Goal: Task Accomplishment & Management: Complete application form

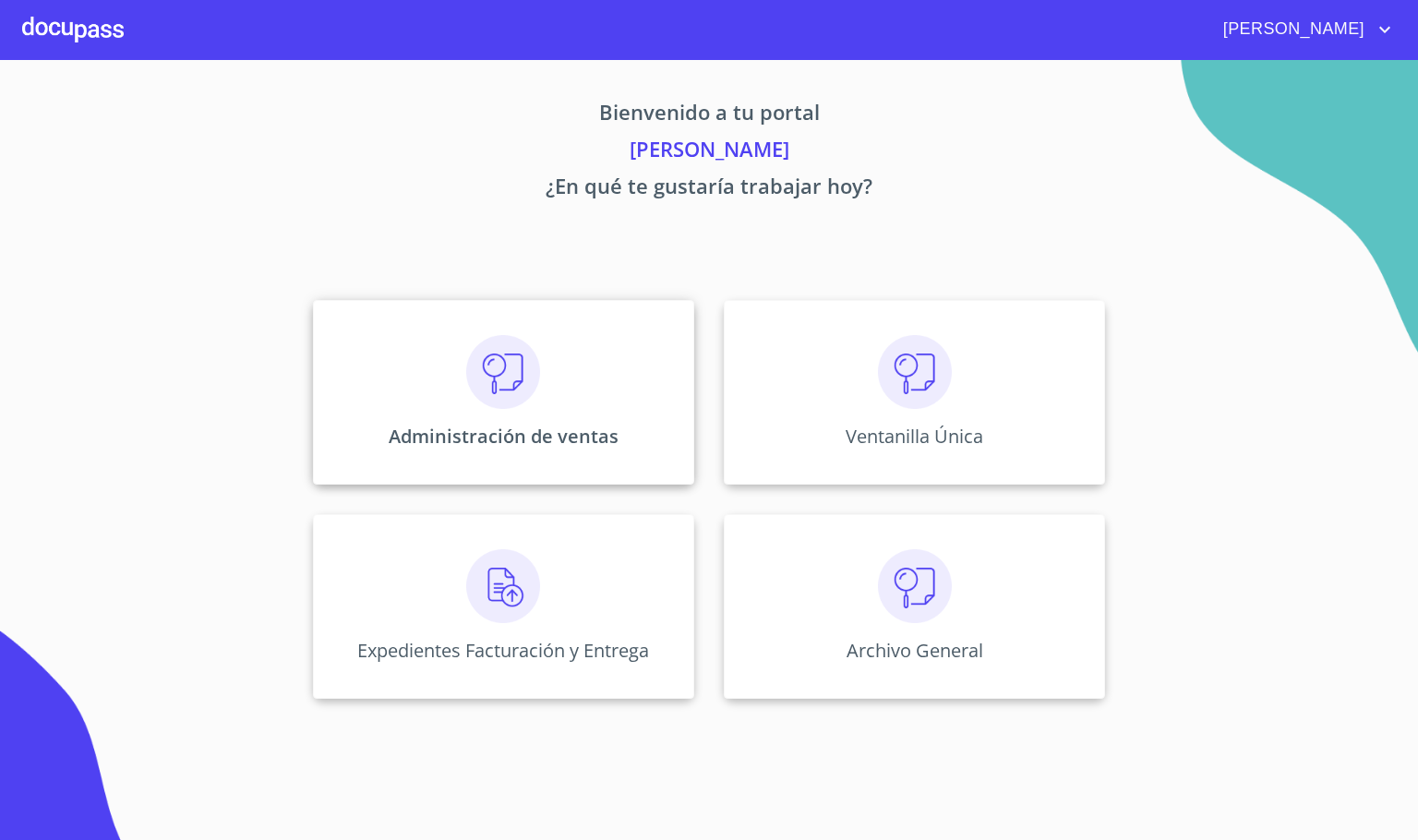
click at [526, 358] on img at bounding box center [502, 371] width 74 height 74
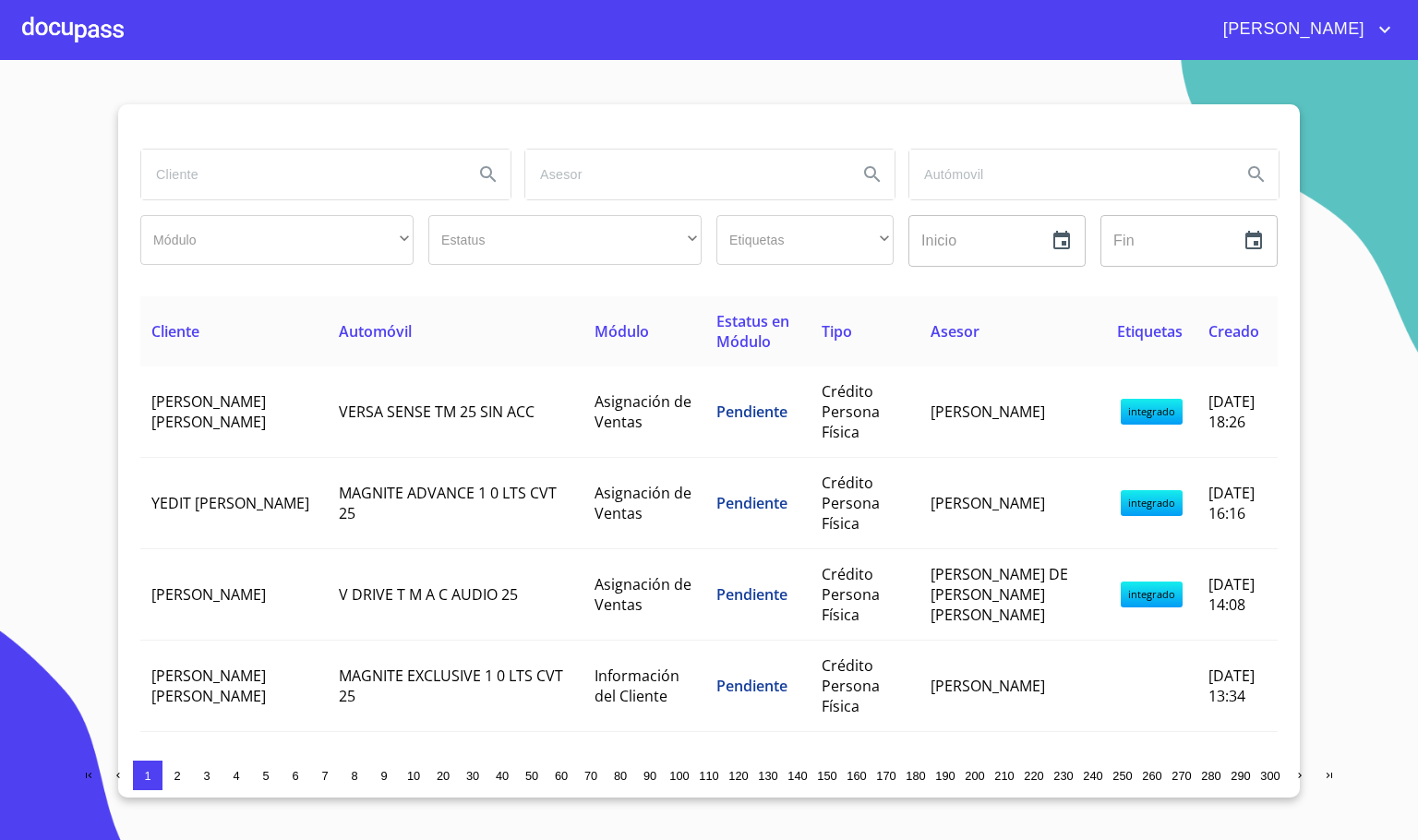
click at [246, 161] on input "search" at bounding box center [299, 173] width 318 height 49
type input "sofia"
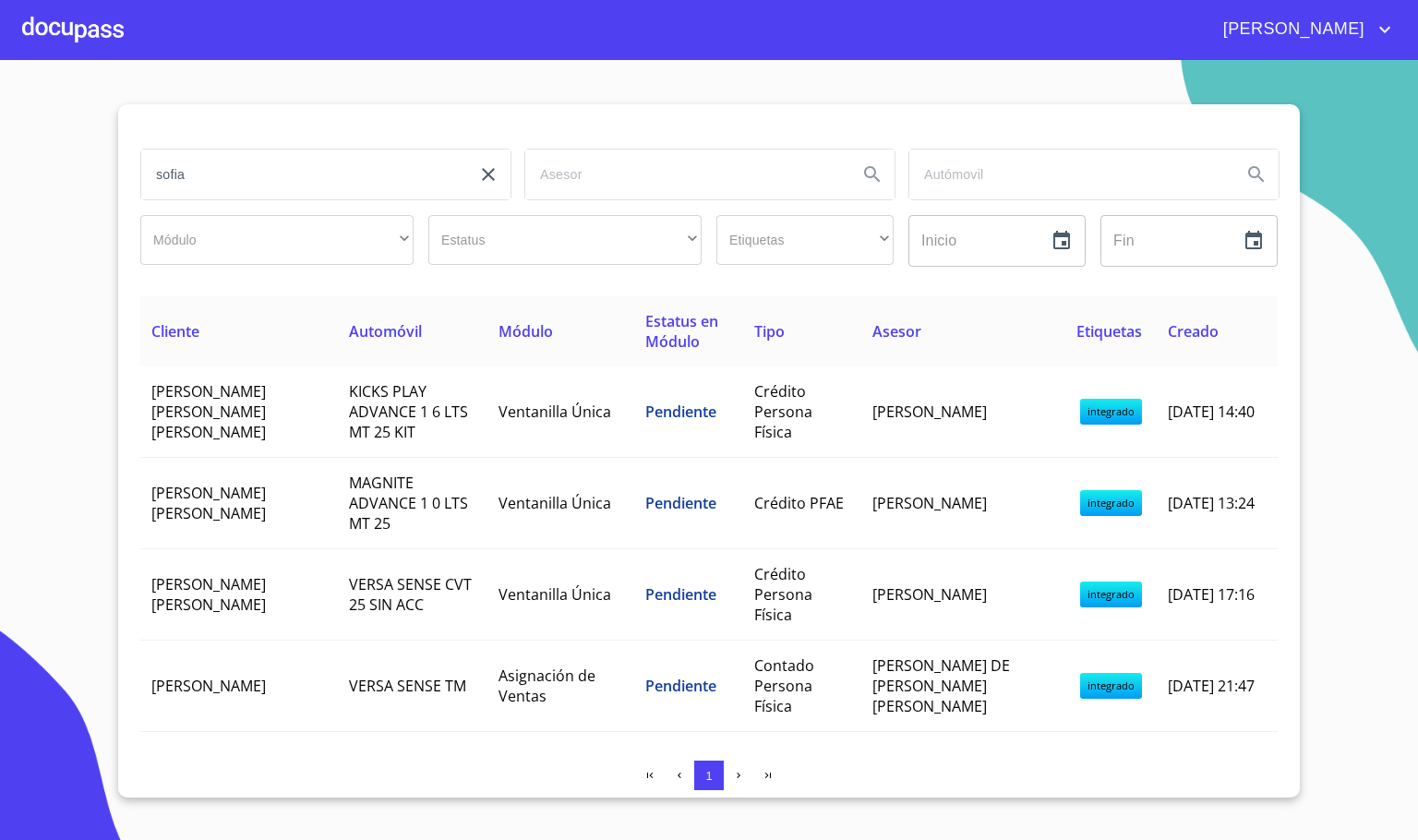
click at [326, 155] on input "sofia" at bounding box center [299, 173] width 318 height 49
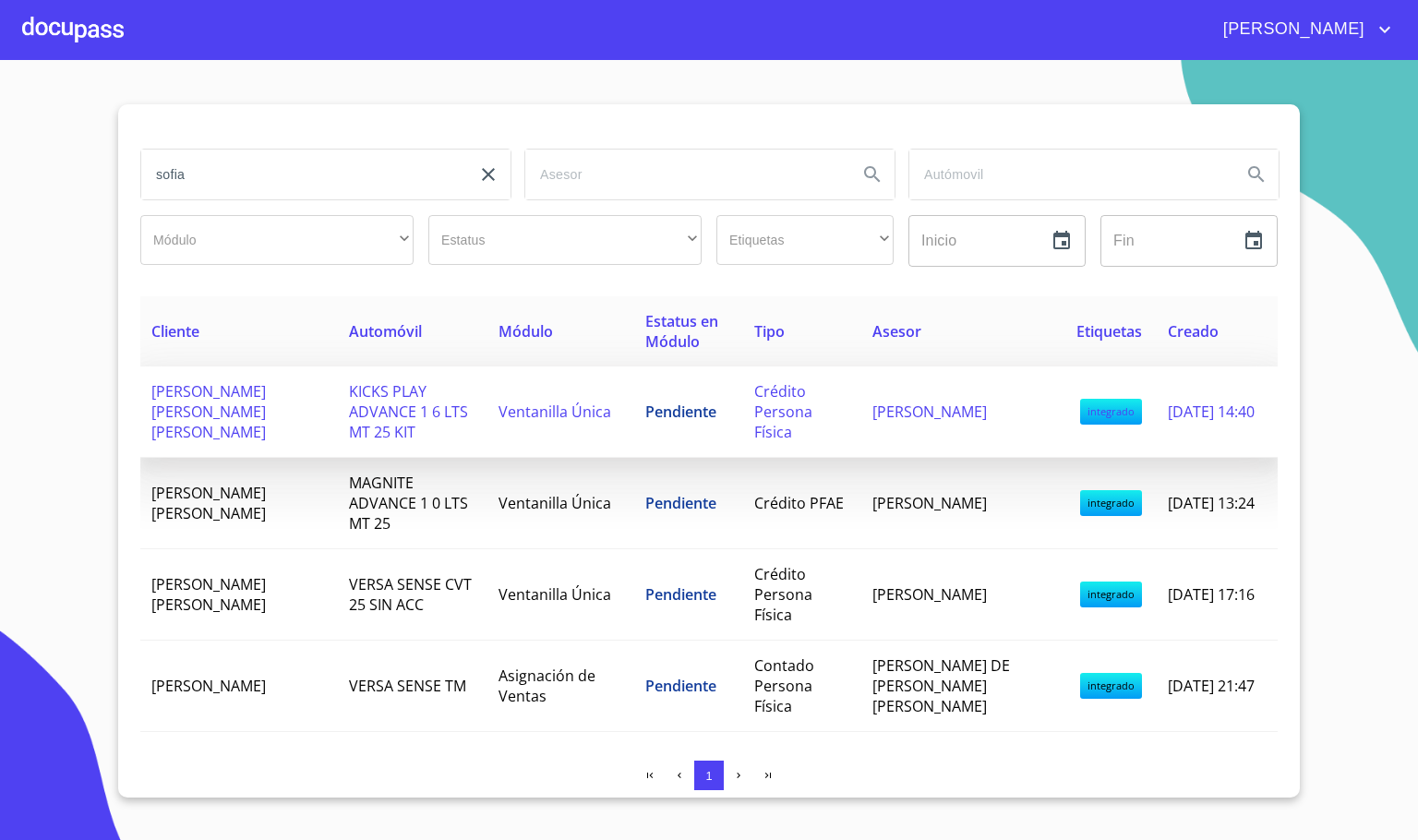
click at [220, 426] on span "[PERSON_NAME] [PERSON_NAME] [PERSON_NAME]" at bounding box center [208, 411] width 115 height 61
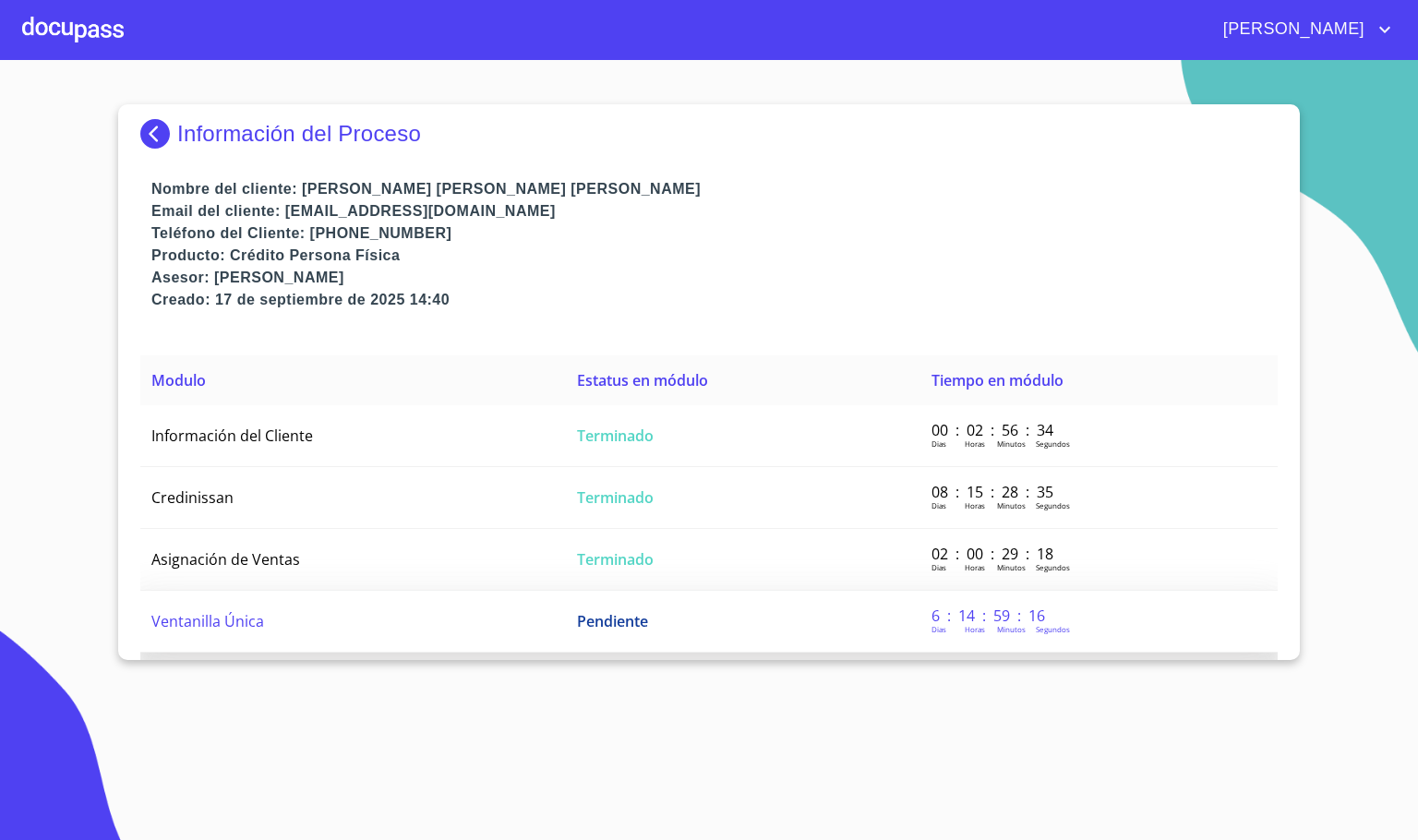
click at [333, 623] on td "Ventanilla Única" at bounding box center [352, 622] width 425 height 62
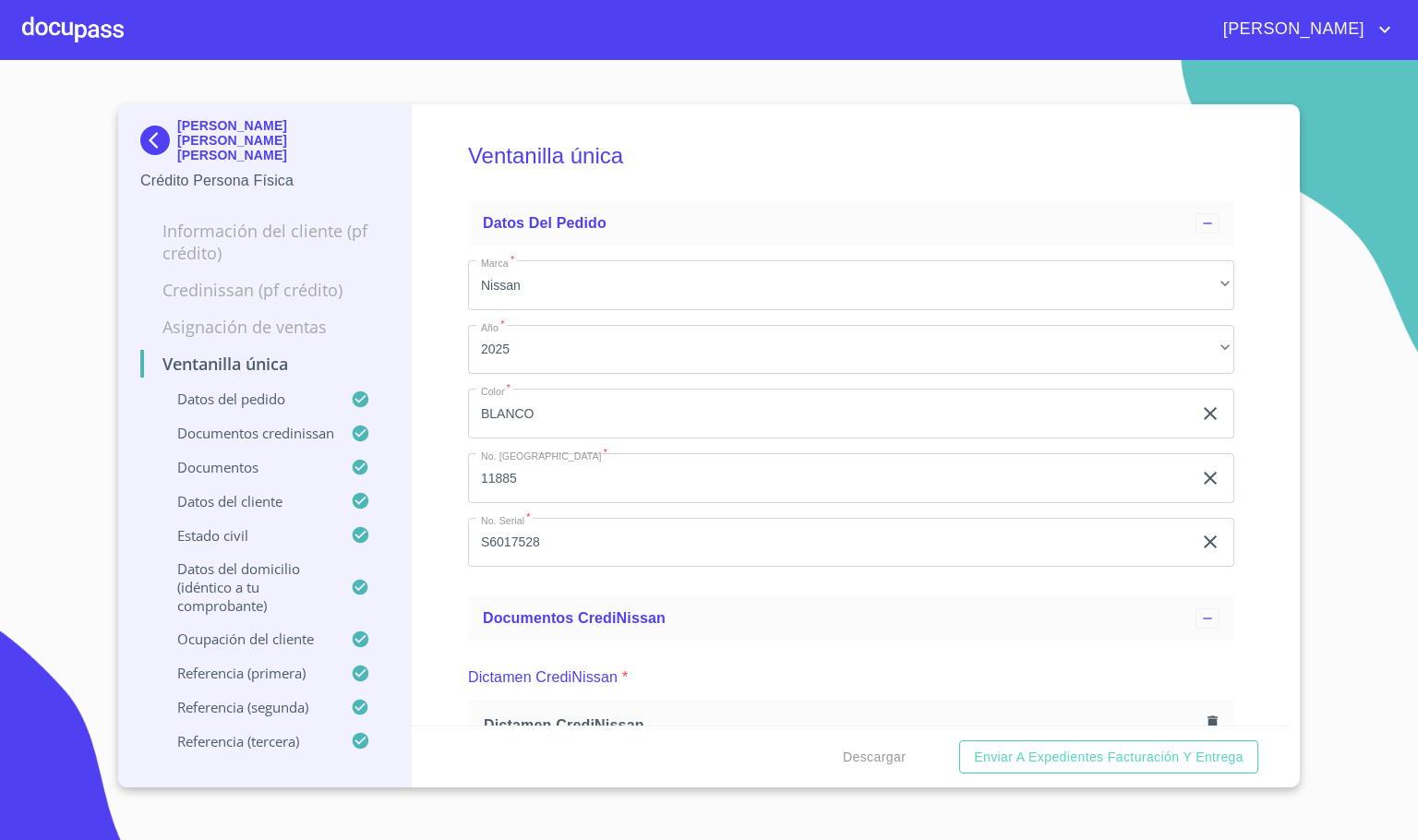
click at [1233, 554] on div "Ventanilla única Datos del pedido Marca   * Nissan ​ Año   * 2025 ​ Color   * […" at bounding box center [852, 415] width 880 height 621
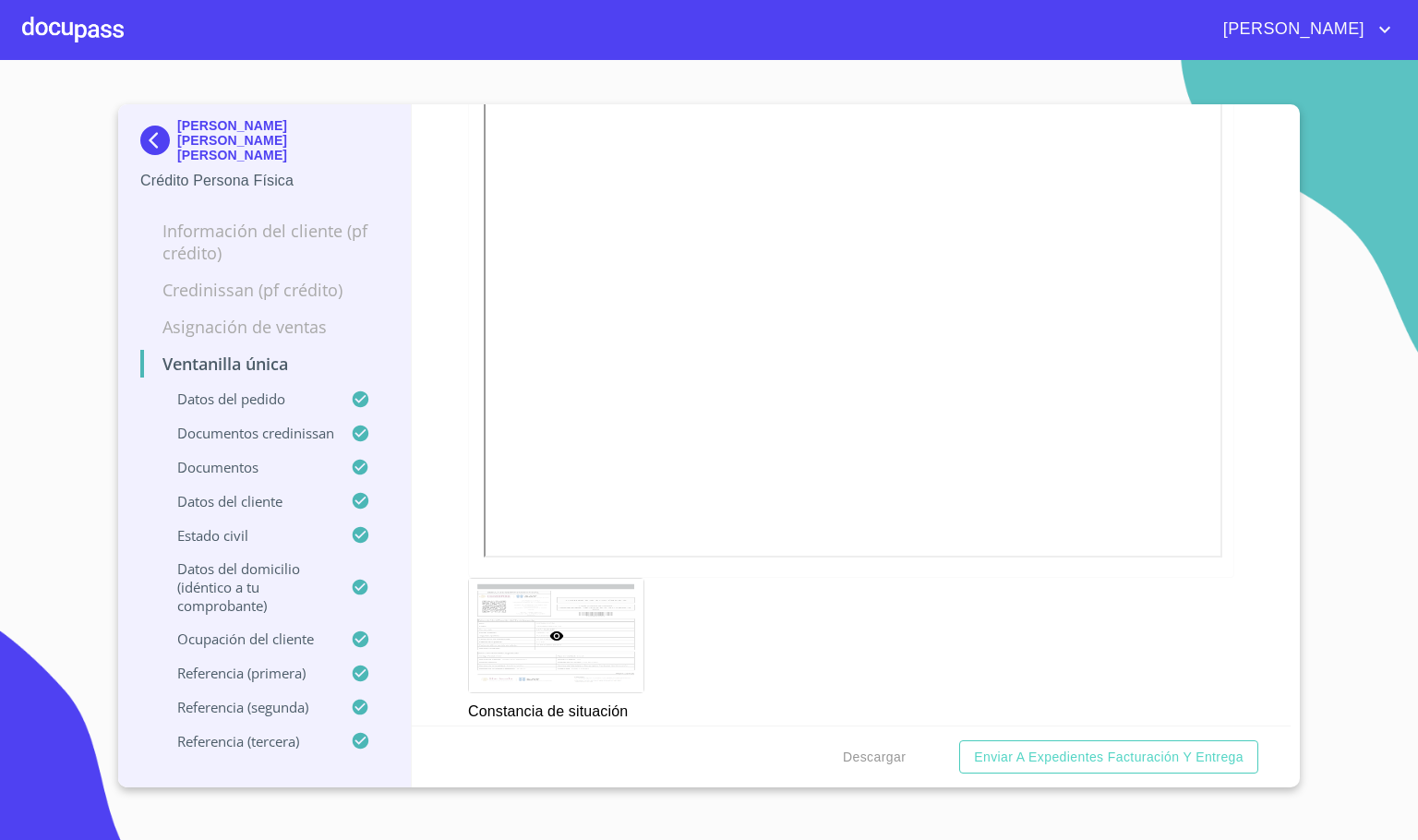
scroll to position [6092, 0]
click at [50, 26] on div at bounding box center [73, 29] width 102 height 59
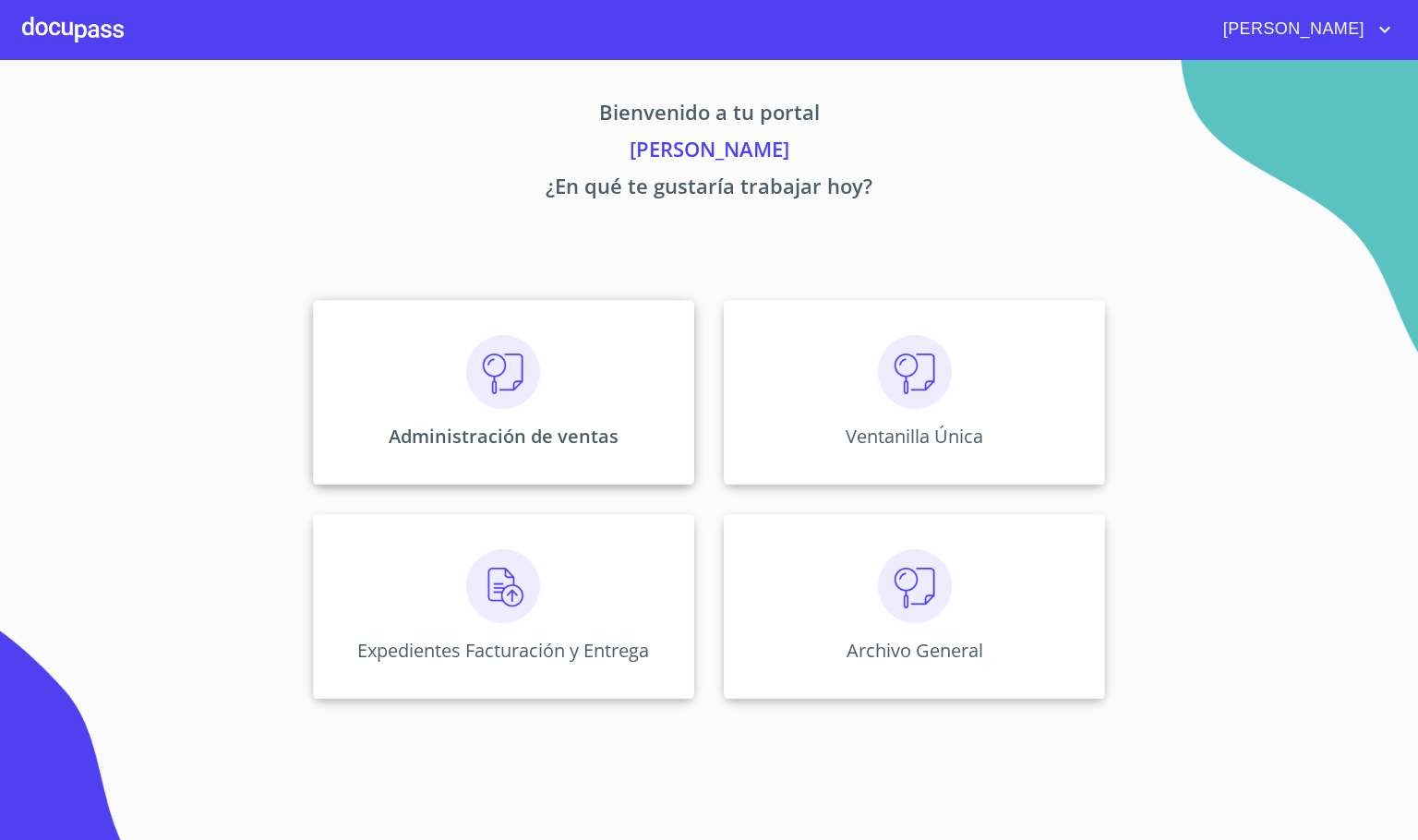
click at [488, 382] on img at bounding box center [502, 371] width 74 height 74
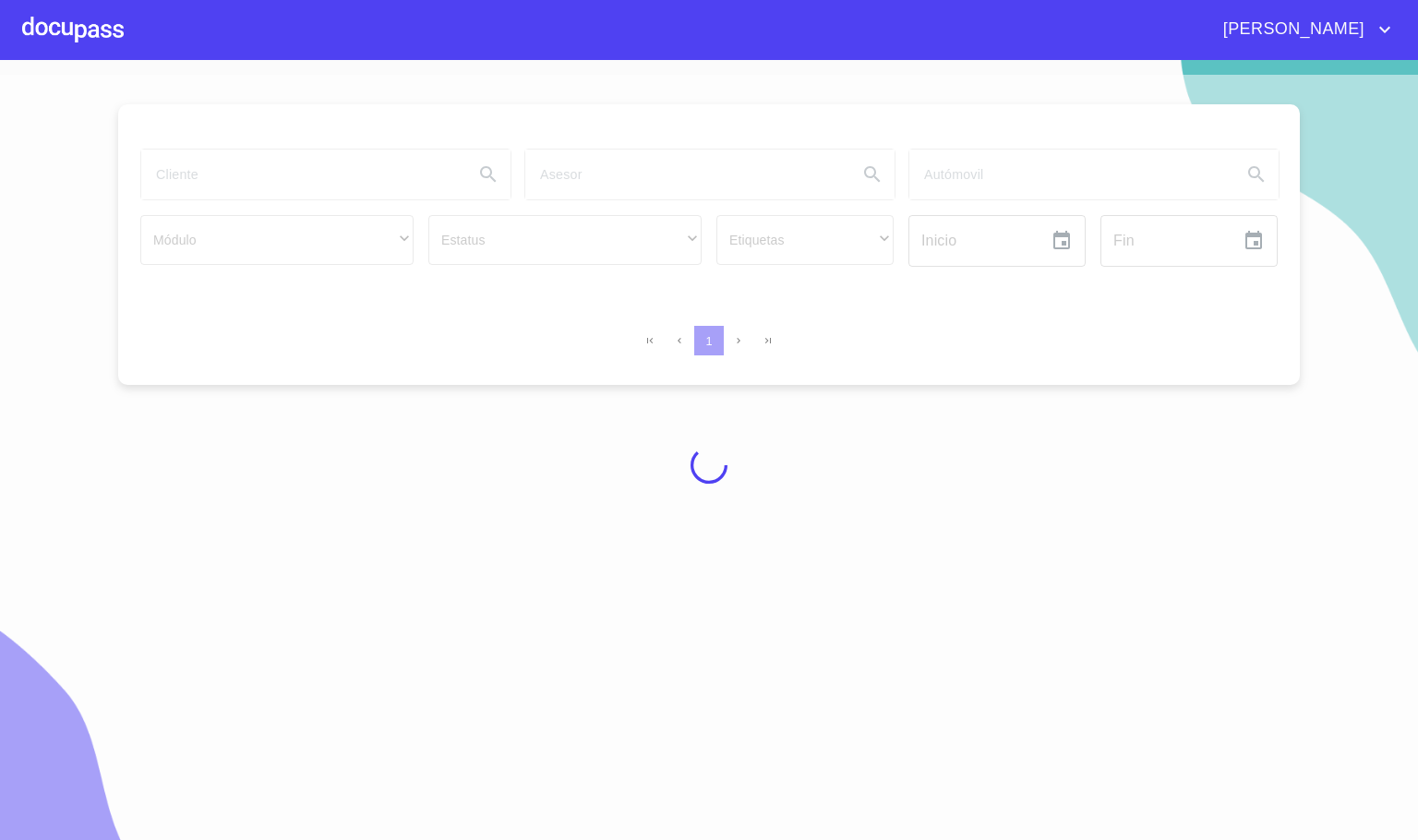
click at [244, 169] on div at bounding box center [709, 464] width 1418 height 780
click at [241, 178] on div at bounding box center [709, 464] width 1418 height 780
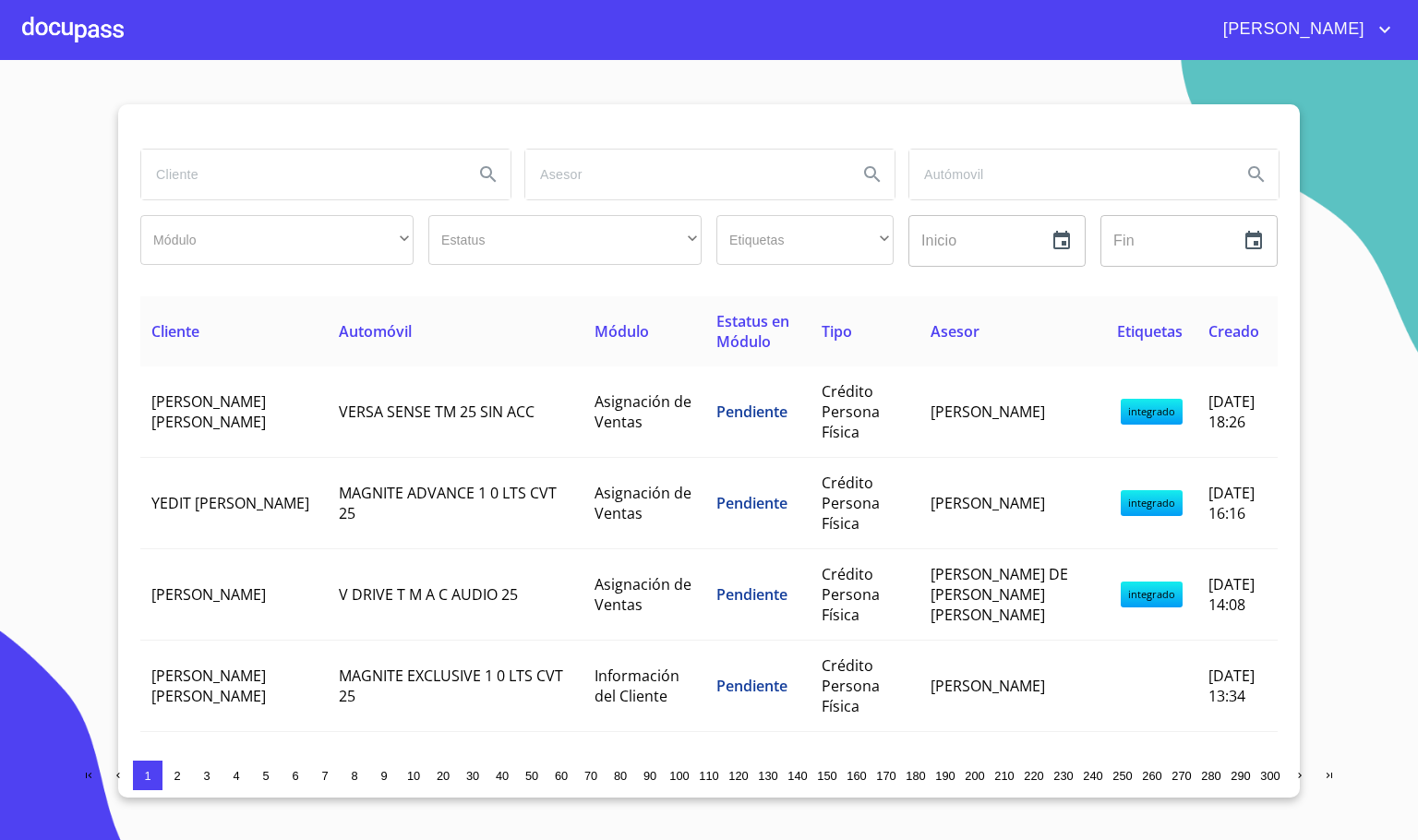
click at [241, 178] on input "search" at bounding box center [299, 173] width 318 height 49
type input "[PERSON_NAME]"
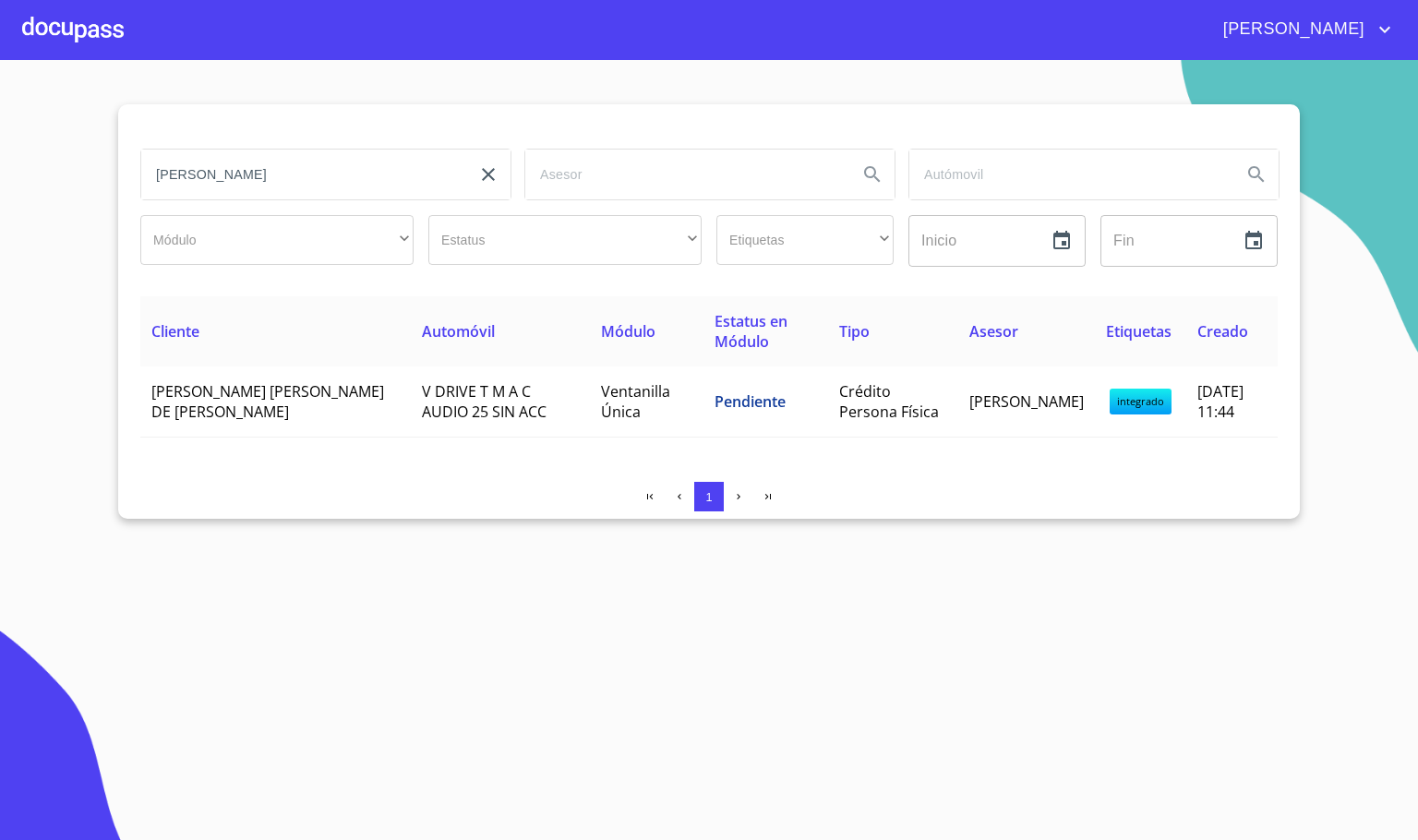
click at [416, 437] on div "Cliente Automóvil Módulo Estatus en Módulo Tipo Asesor Etiquetas Creado [PERSON…" at bounding box center [709, 381] width 1137 height 171
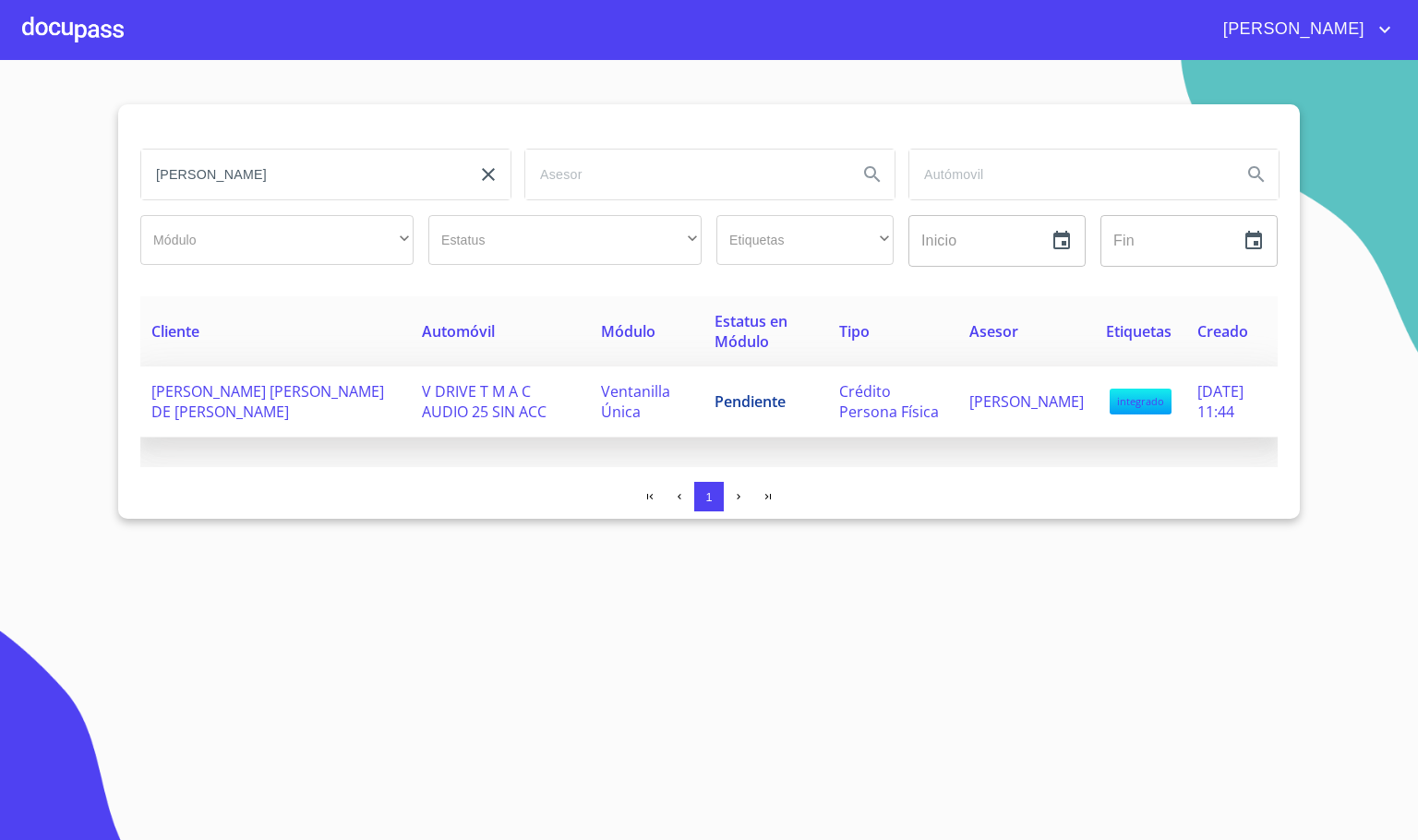
click at [421, 410] on span "V DRIVE T M A C AUDIO 25 SIN ACC" at bounding box center [484, 402] width 125 height 41
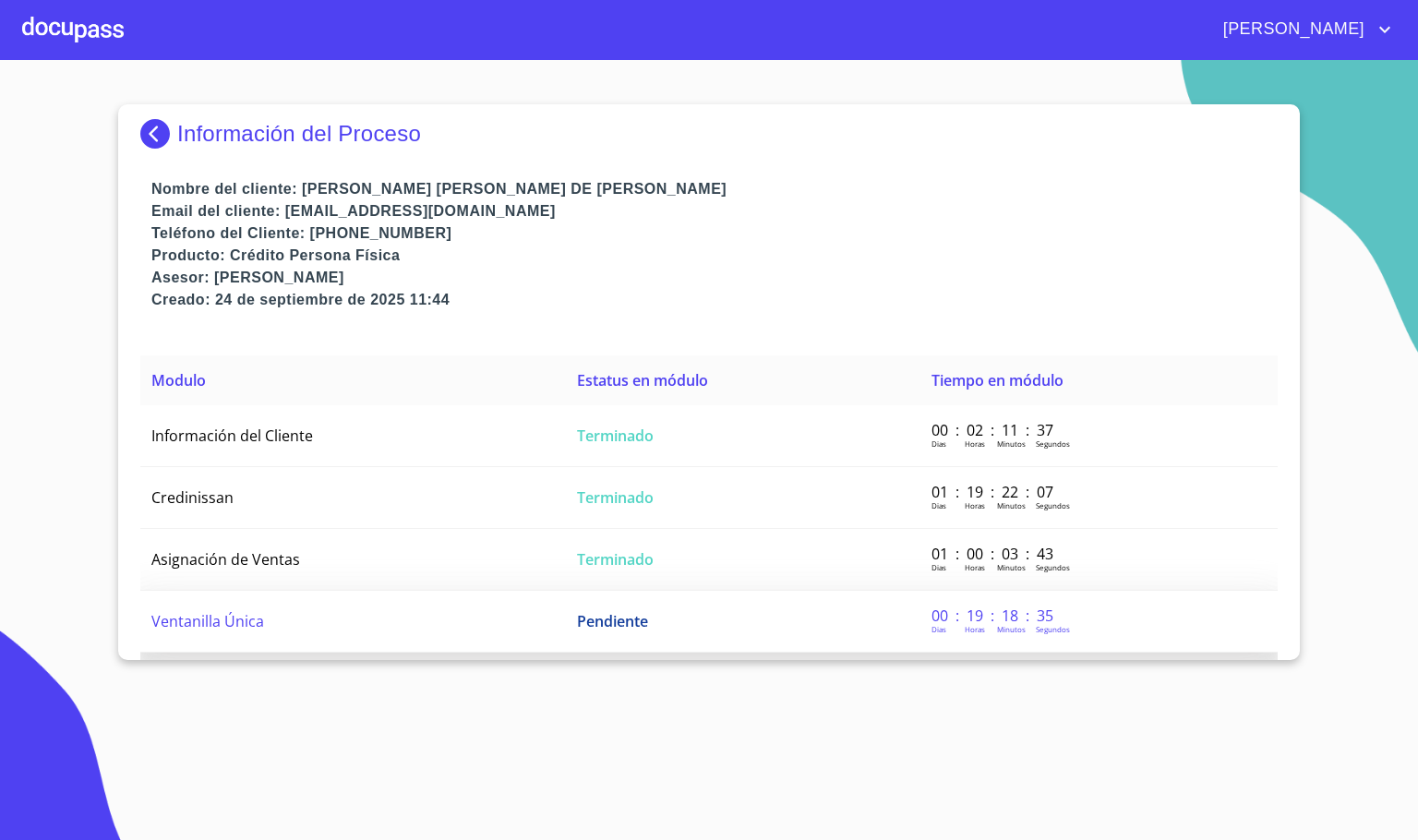
click at [354, 615] on td "Ventanilla Única" at bounding box center [352, 622] width 425 height 62
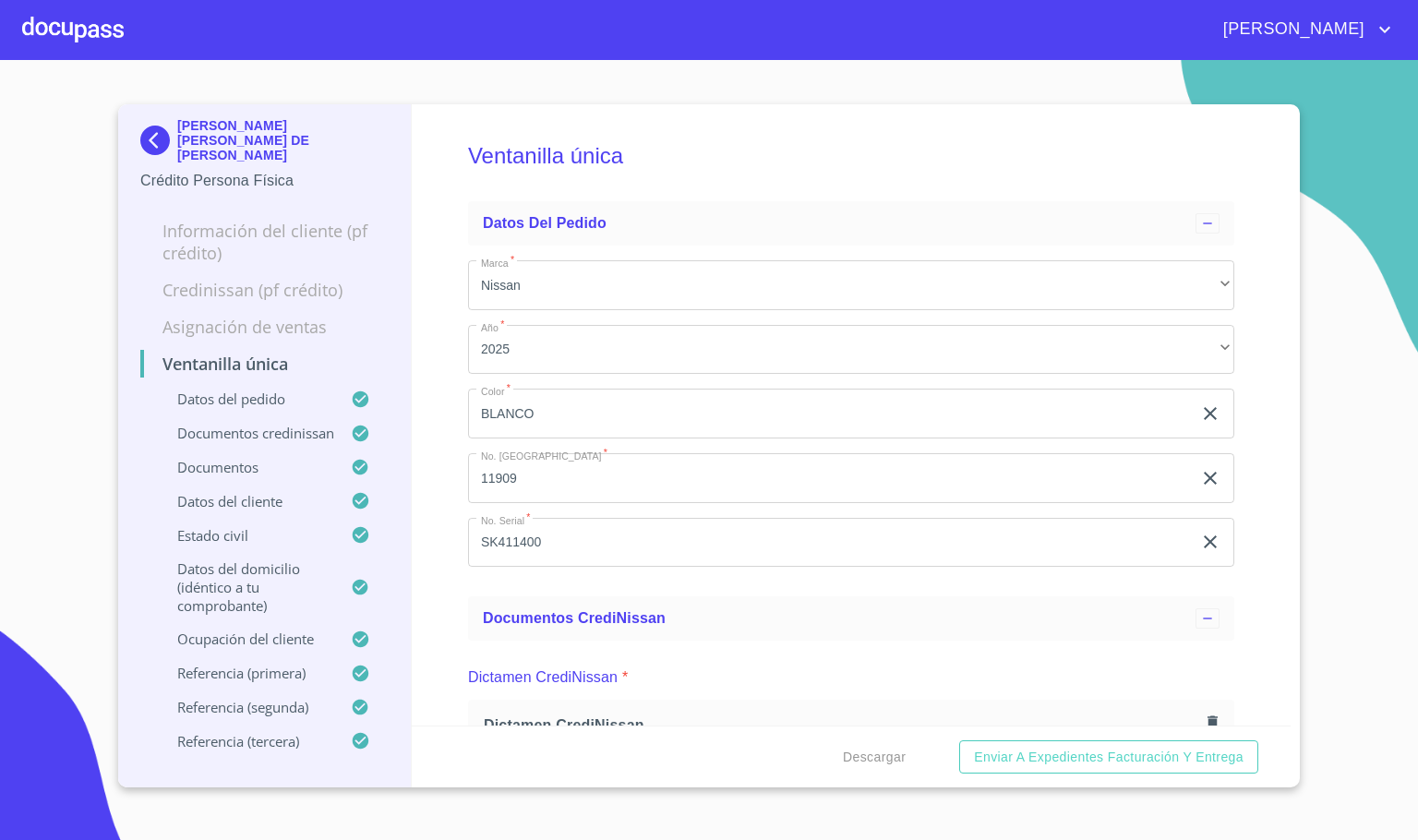
click at [449, 591] on div "Ventanilla única Datos del pedido Marca   * Nissan ​ Año   * 2025 ​ Color   * […" at bounding box center [852, 415] width 880 height 621
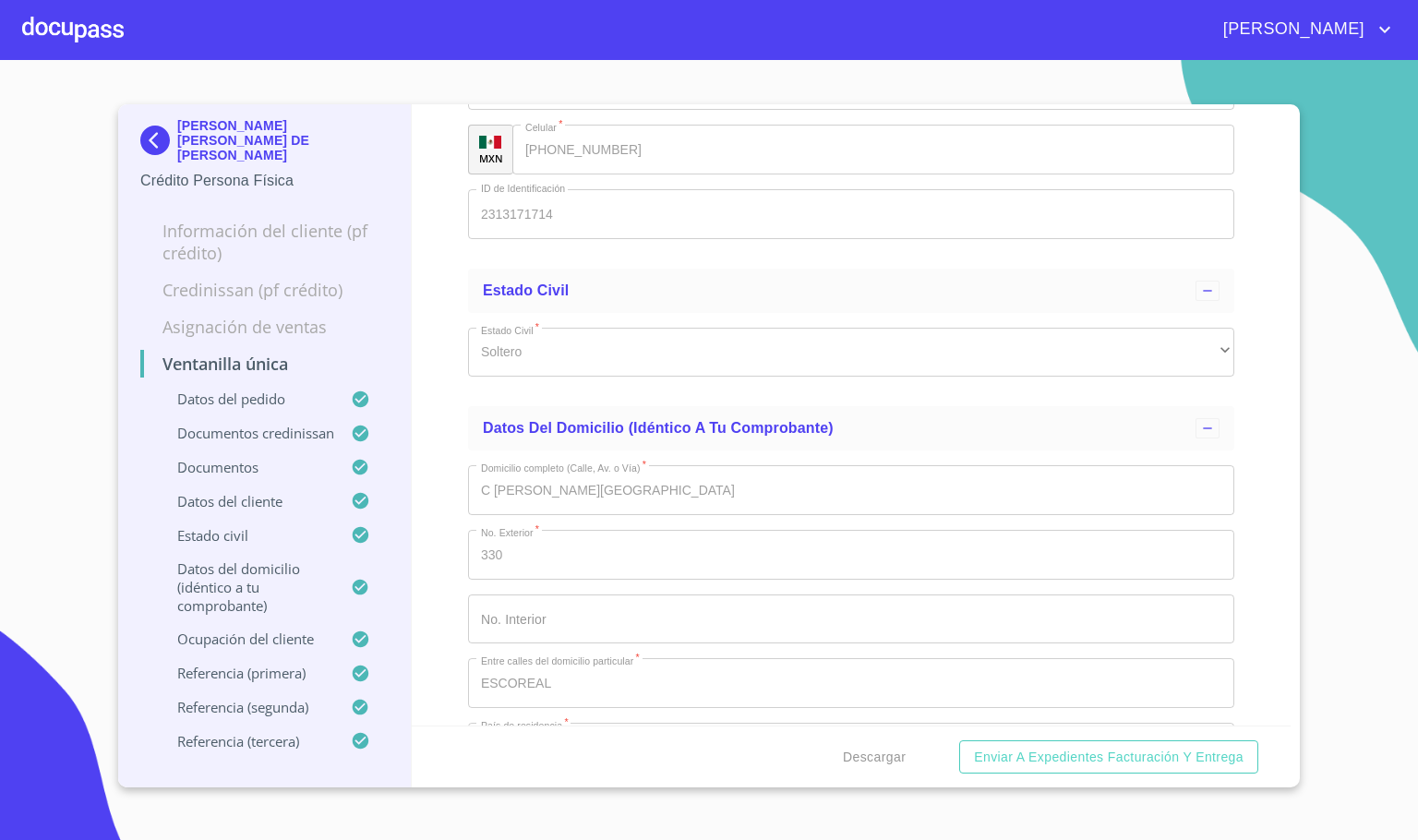
scroll to position [6092, 0]
